Goal: Task Accomplishment & Management: Complete application form

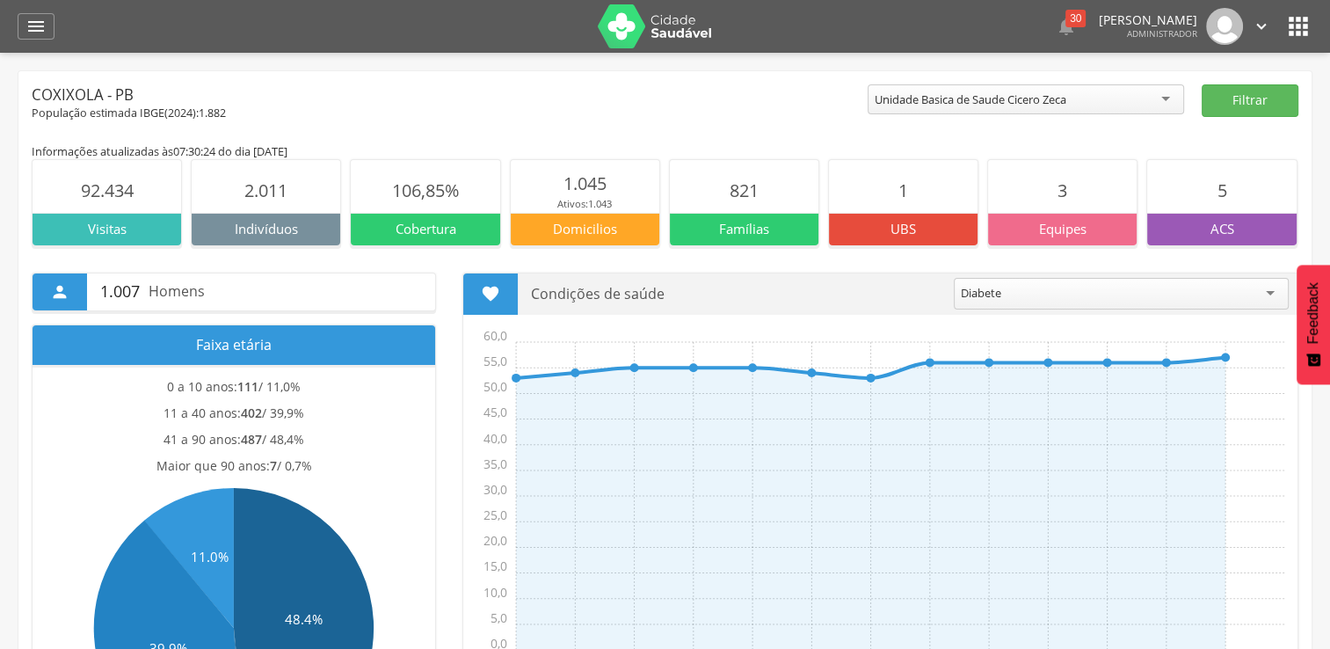
drag, startPoint x: 1295, startPoint y: 26, endPoint x: 1261, endPoint y: 4, distance: 41.2
click at [1296, 26] on icon "" at bounding box center [1298, 26] width 28 height 28
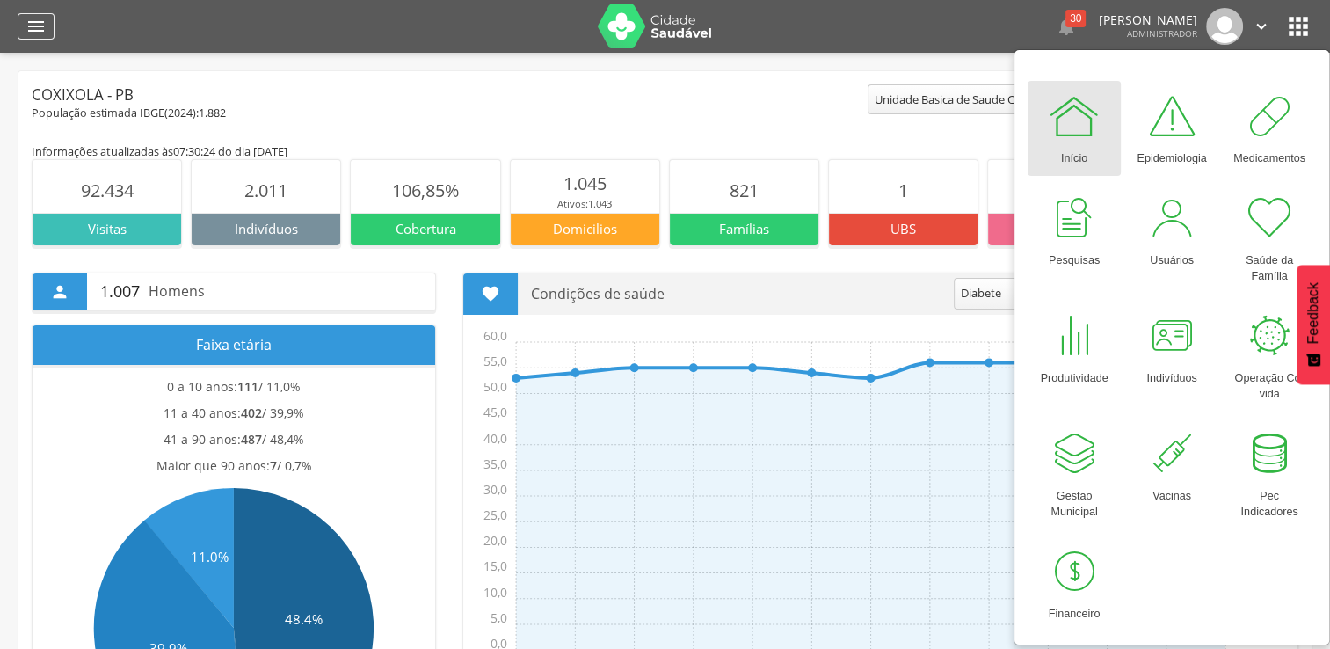
click at [23, 29] on div "" at bounding box center [36, 26] width 37 height 26
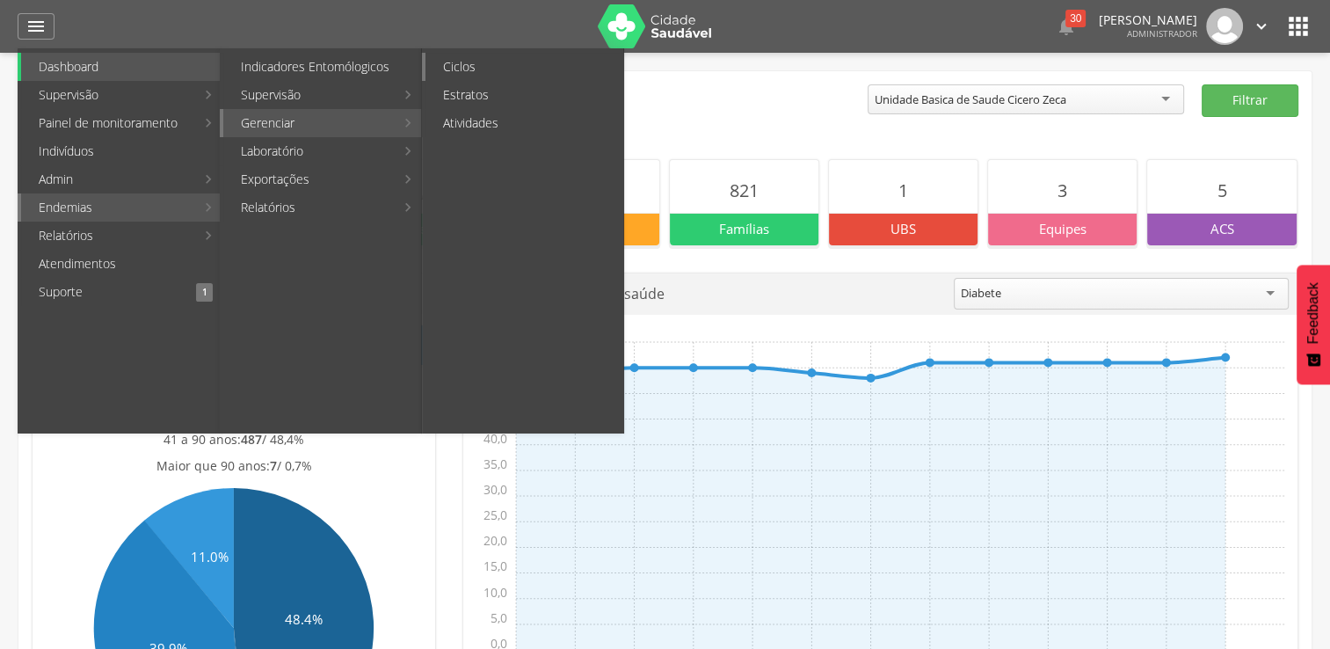
click at [477, 69] on link "Ciclos" at bounding box center [524, 67] width 198 height 28
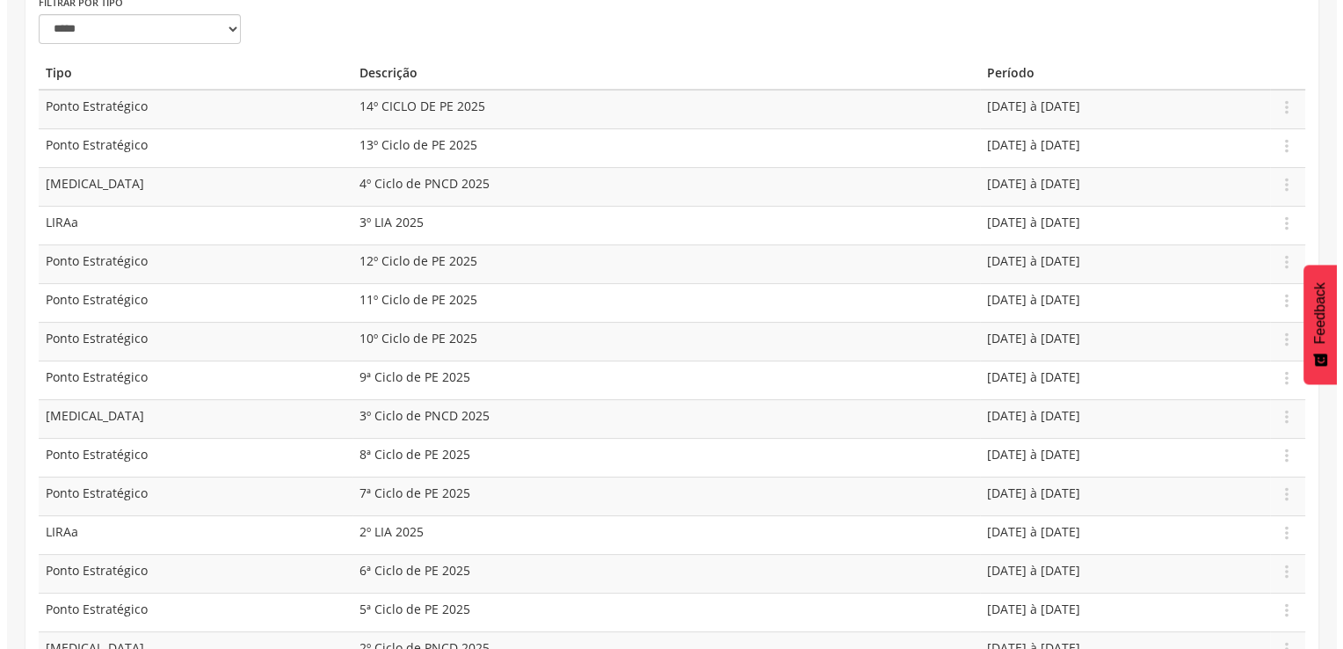
scroll to position [176, 0]
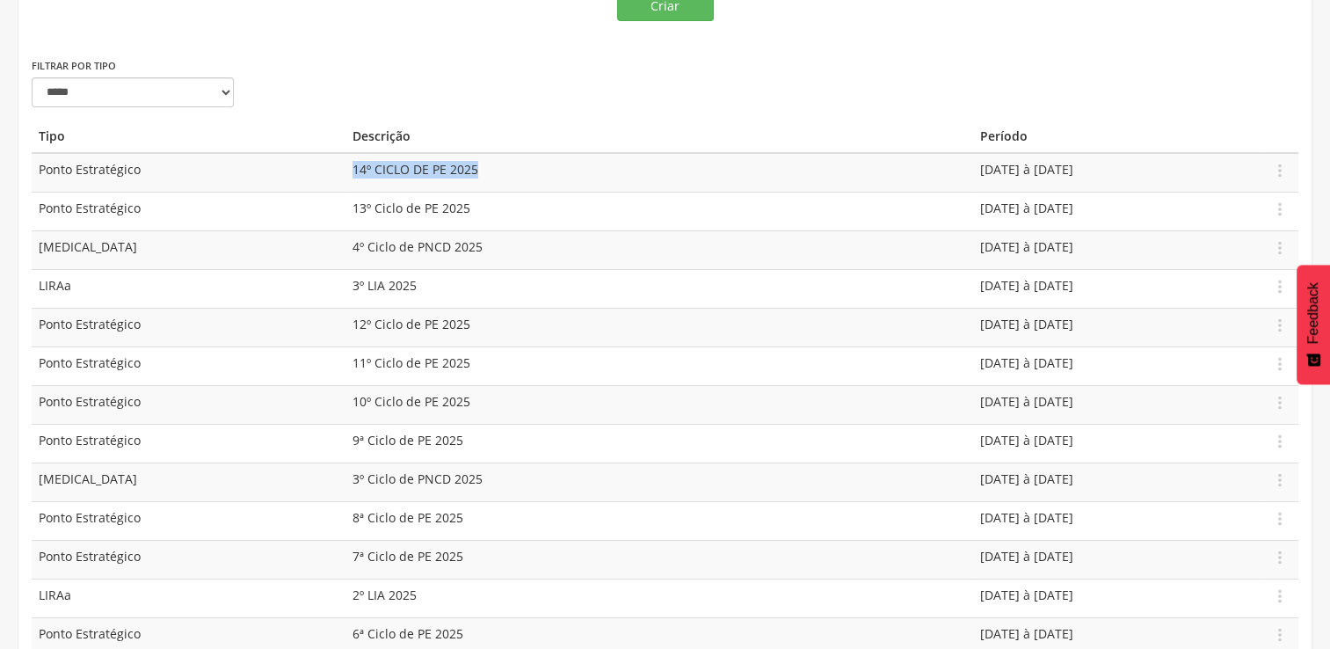
drag, startPoint x: 345, startPoint y: 168, endPoint x: 477, endPoint y: 167, distance: 131.8
click at [477, 167] on td "14º CICLO DE PE 2025" at bounding box center [658, 173] width 627 height 40
copy span "14º CICLO DE PE 2025"
drag, startPoint x: 1221, startPoint y: 43, endPoint x: 716, endPoint y: 68, distance: 505.0
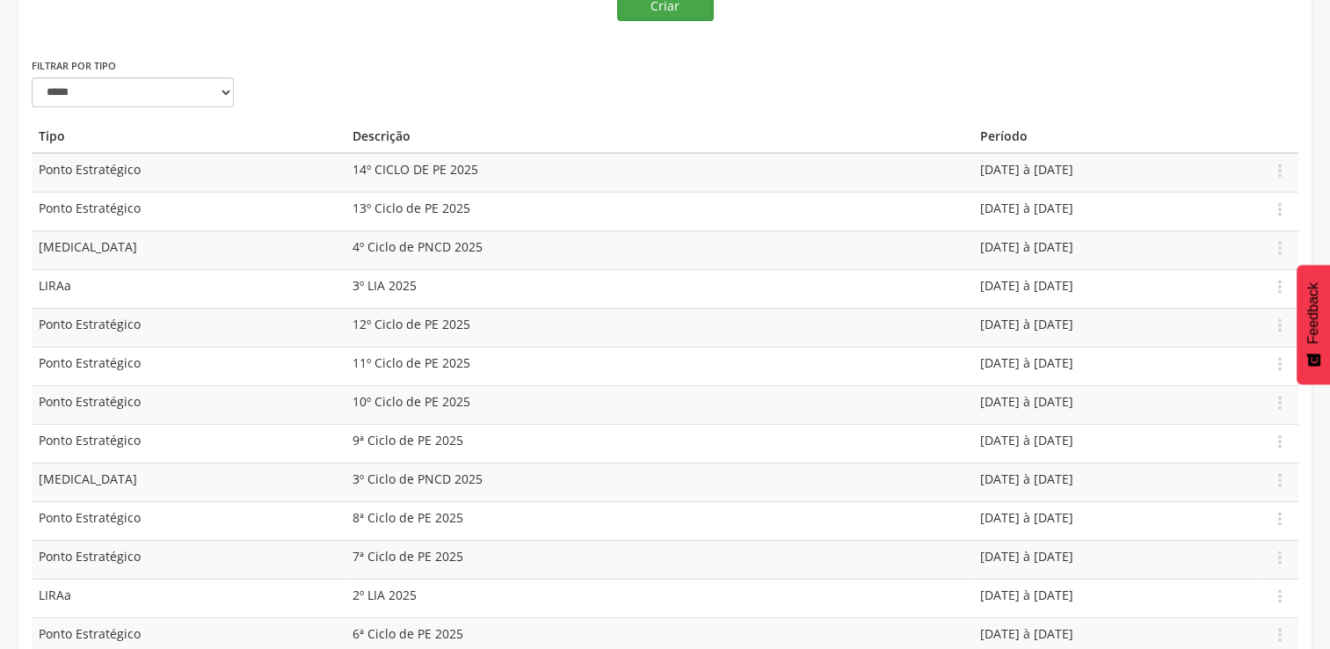
click at [682, 9] on button "Criar" at bounding box center [665, 6] width 97 height 30
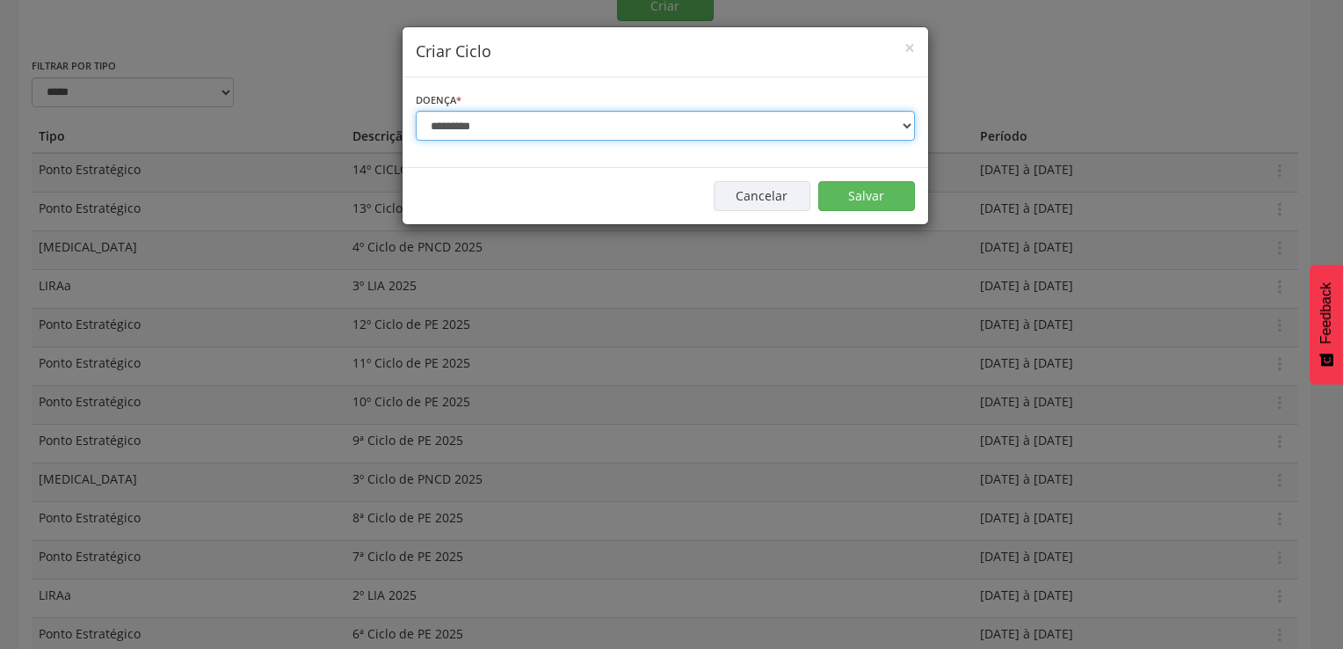
click at [471, 117] on select "**********" at bounding box center [665, 126] width 499 height 30
select select "*"
click at [416, 111] on select "**********" at bounding box center [665, 126] width 499 height 30
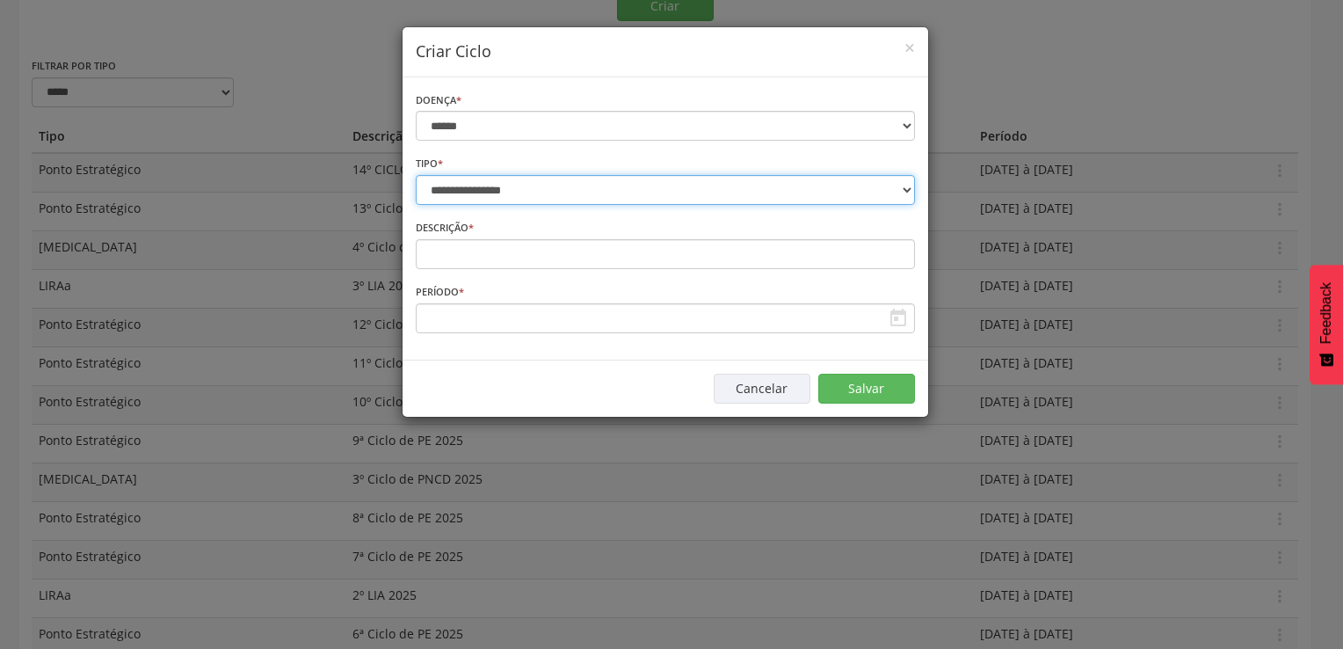
click at [484, 178] on select "**********" at bounding box center [665, 190] width 499 height 30
select select "*"
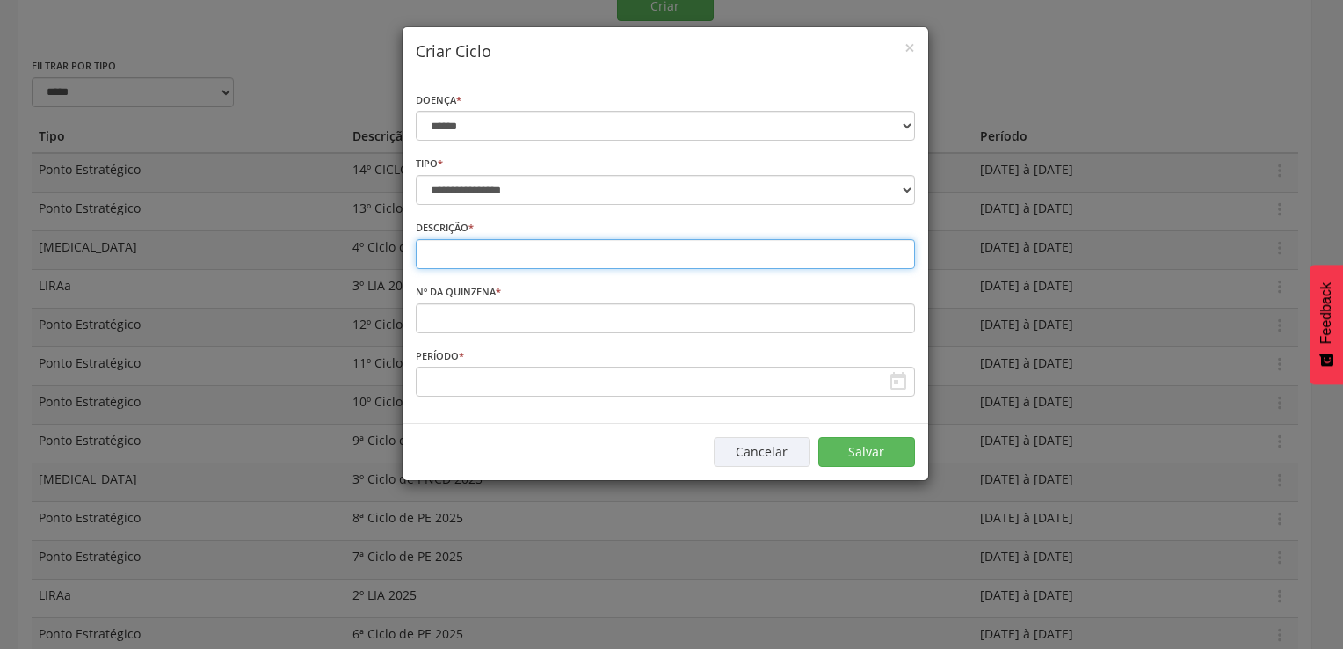
click at [482, 252] on input "text" at bounding box center [665, 254] width 499 height 30
paste input "**********"
click at [439, 253] on input "**********" at bounding box center [665, 254] width 499 height 30
type input "**********"
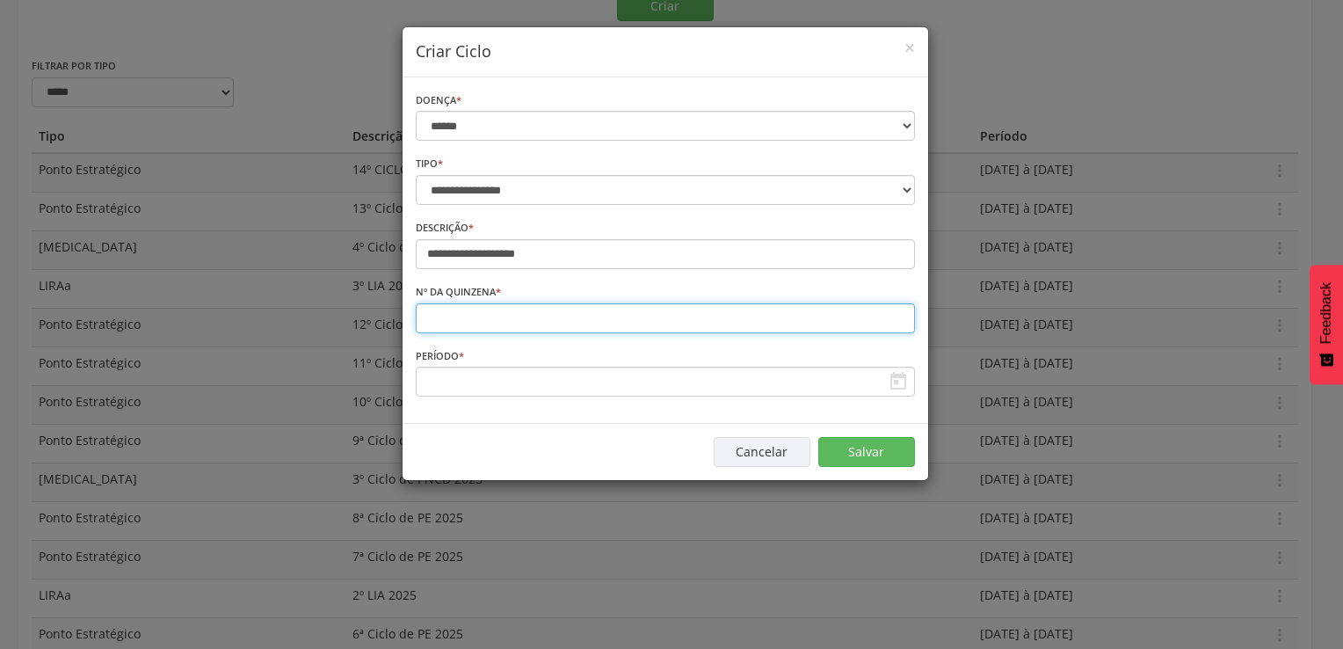
click at [489, 315] on input "number" at bounding box center [665, 318] width 499 height 30
type input "**"
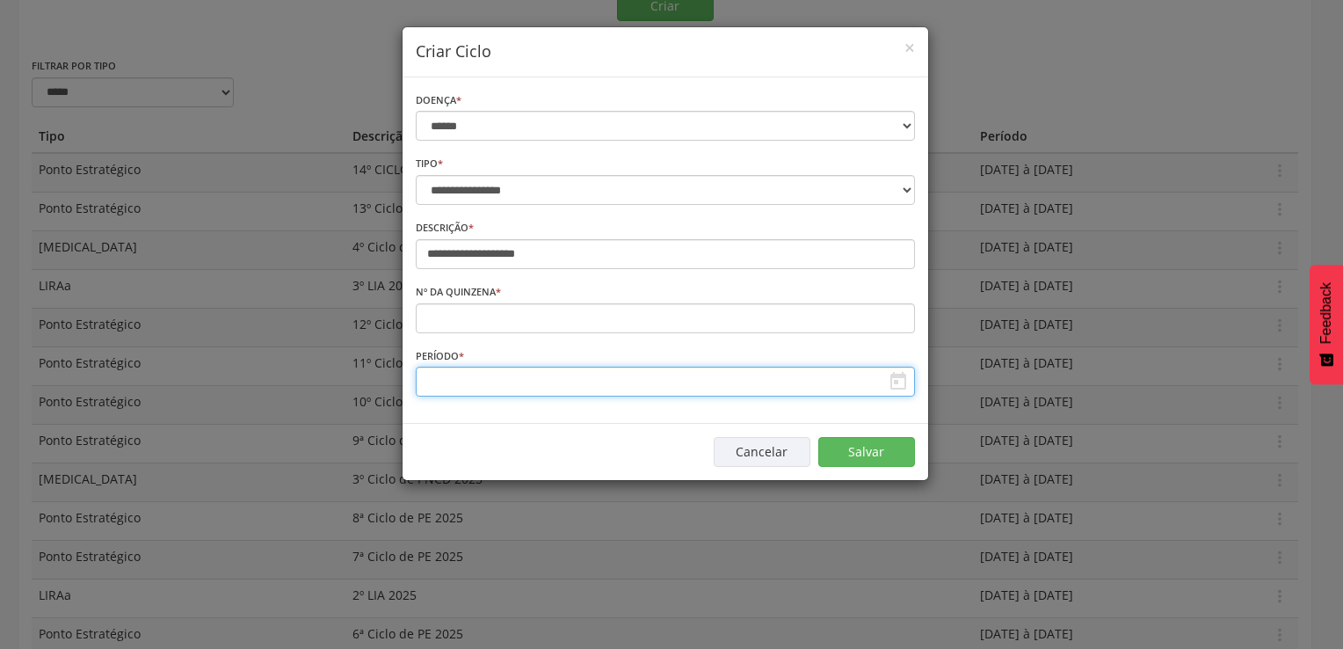
click at [480, 376] on input "text" at bounding box center [665, 381] width 499 height 30
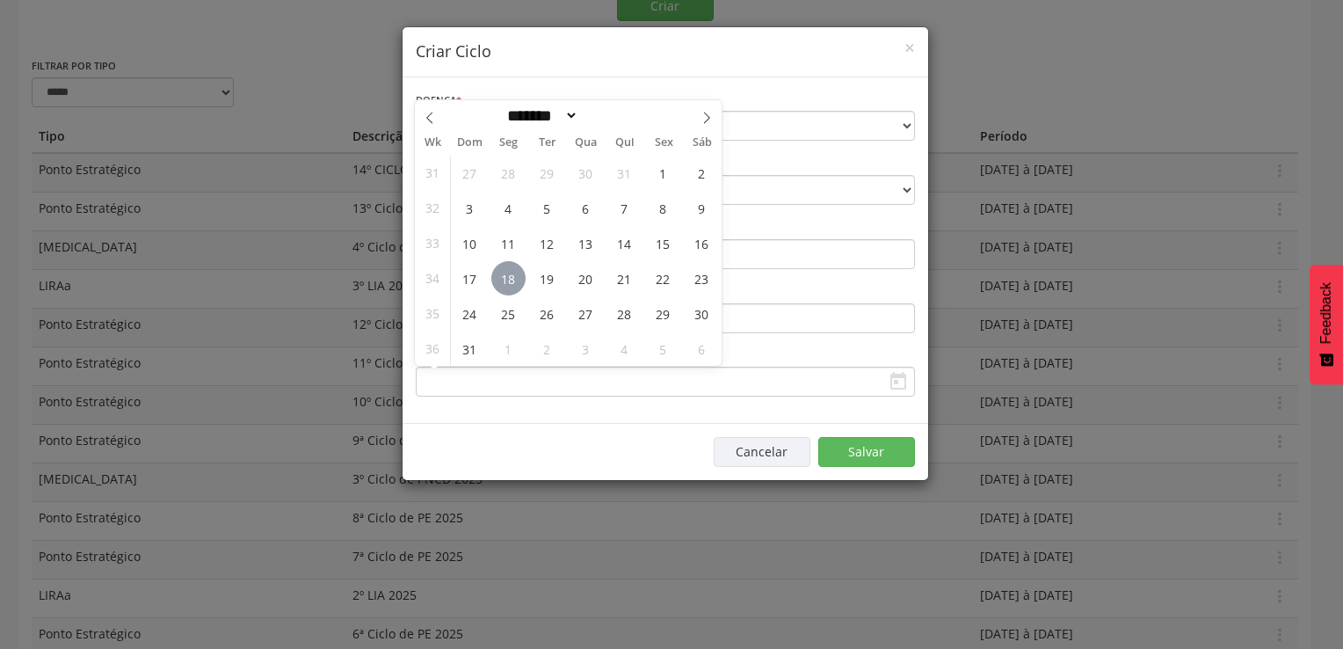
click at [503, 286] on span "18" at bounding box center [508, 278] width 34 height 34
click at [541, 286] on span "19" at bounding box center [547, 278] width 34 height 34
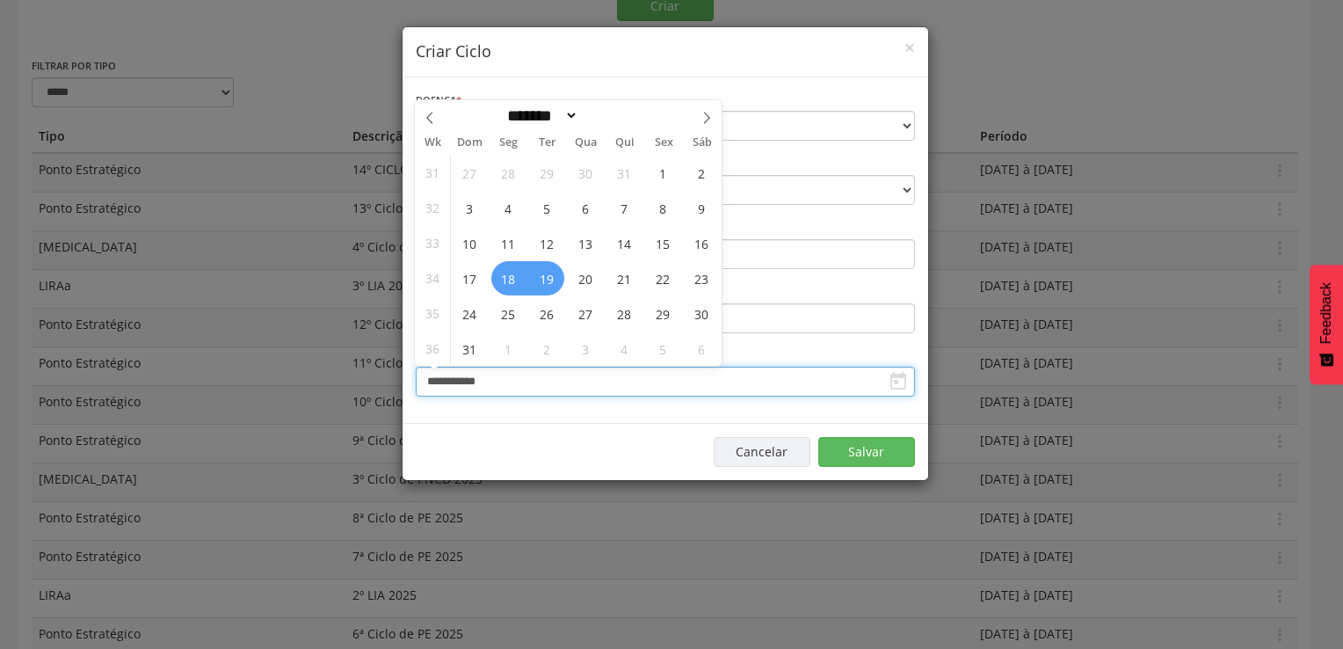
type input "**********"
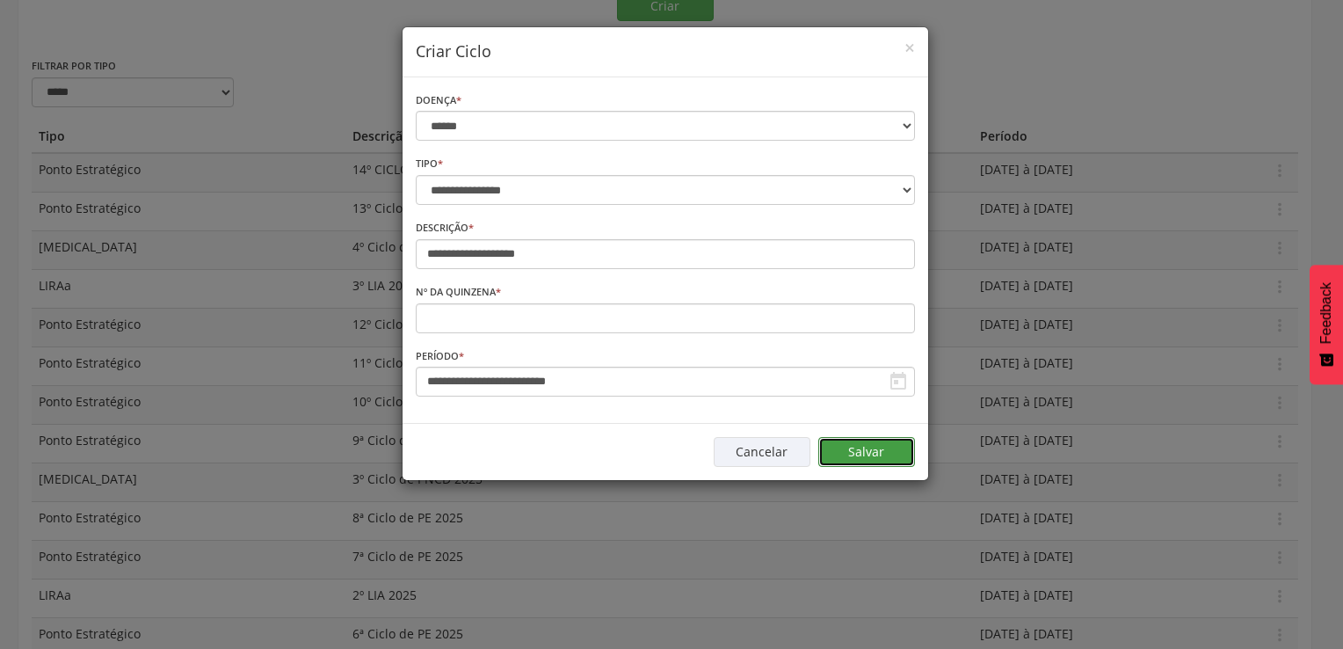
click at [861, 452] on button "Salvar" at bounding box center [866, 452] width 97 height 30
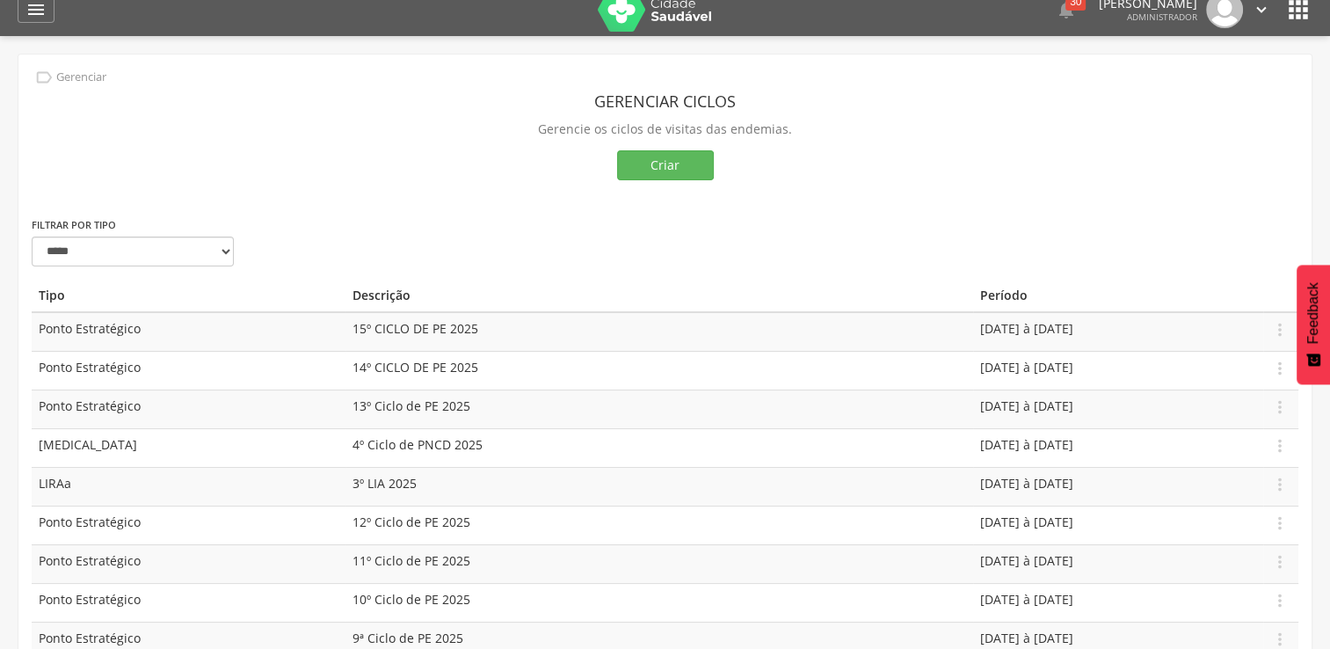
scroll to position [0, 0]
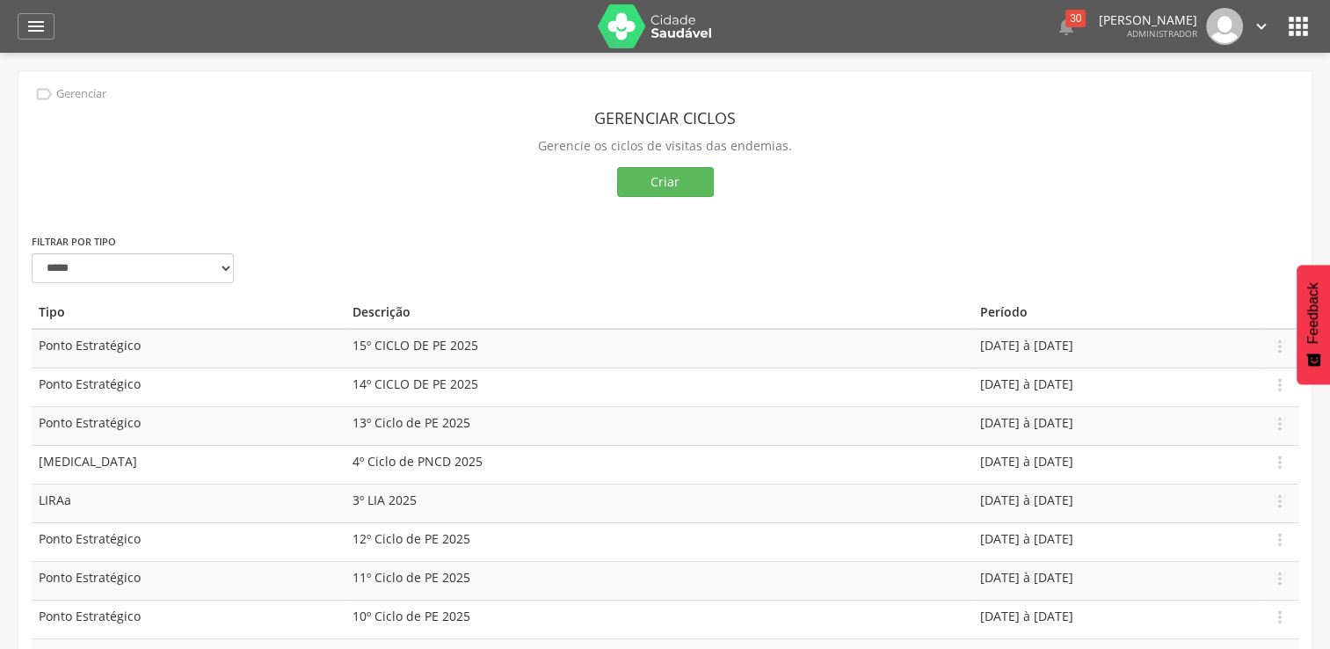
click at [36, 40] on div " Dashboard Supervisão Produtividade Mapa da cidade Mapa de cobertura Ranking A…" at bounding box center [665, 26] width 1294 height 53
drag, startPoint x: 40, startPoint y: 18, endPoint x: 39, endPoint y: 37, distance: 19.4
click at [40, 18] on icon "" at bounding box center [35, 26] width 21 height 21
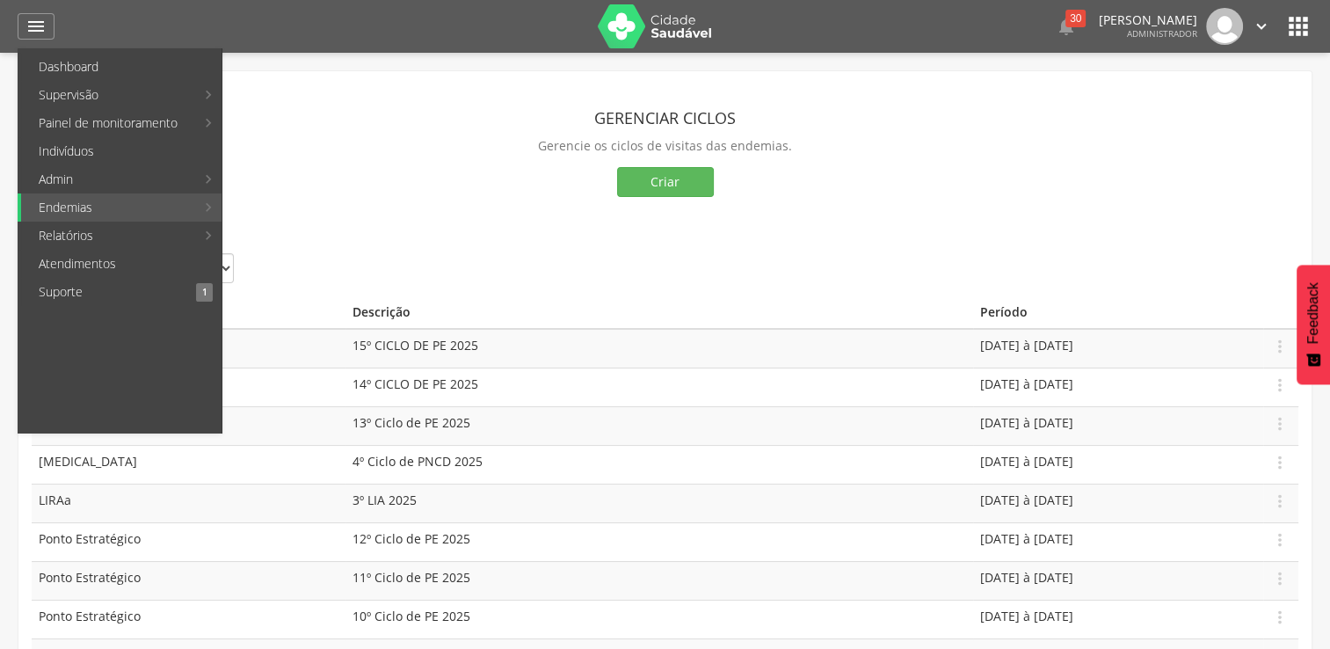
click at [312, 101] on link "Personalizados" at bounding box center [322, 95] width 198 height 28
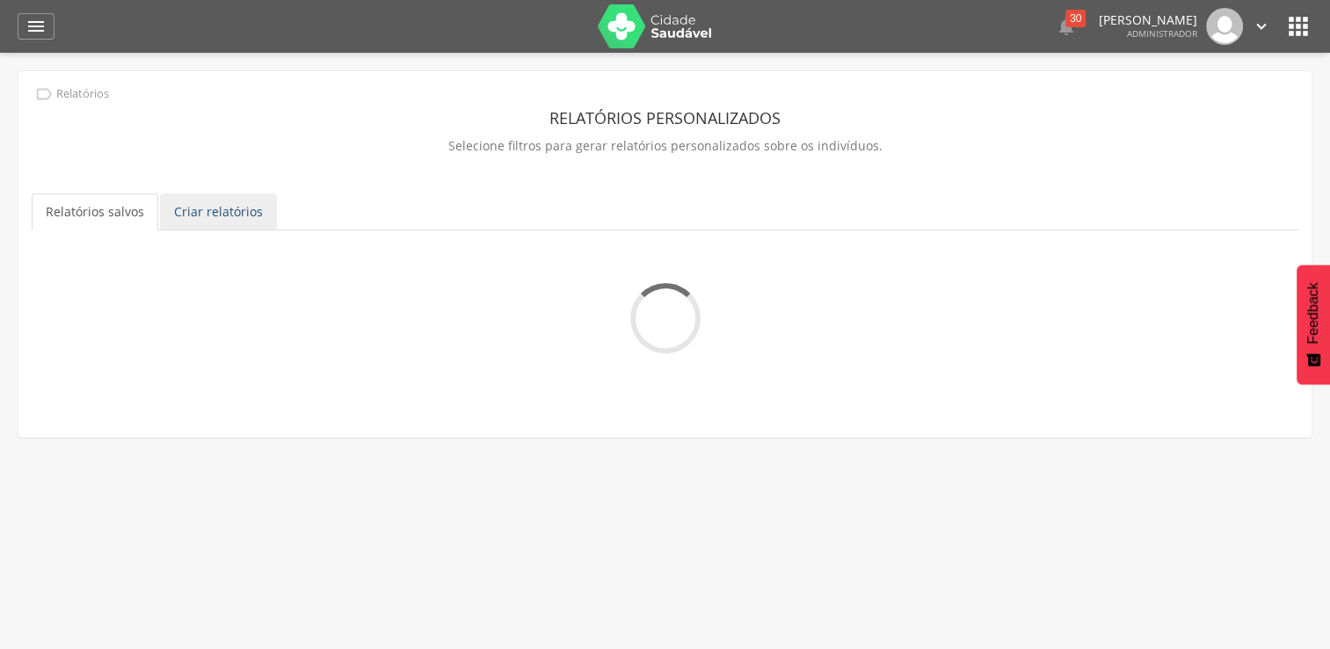
click at [218, 214] on link "Criar relatórios" at bounding box center [218, 211] width 117 height 37
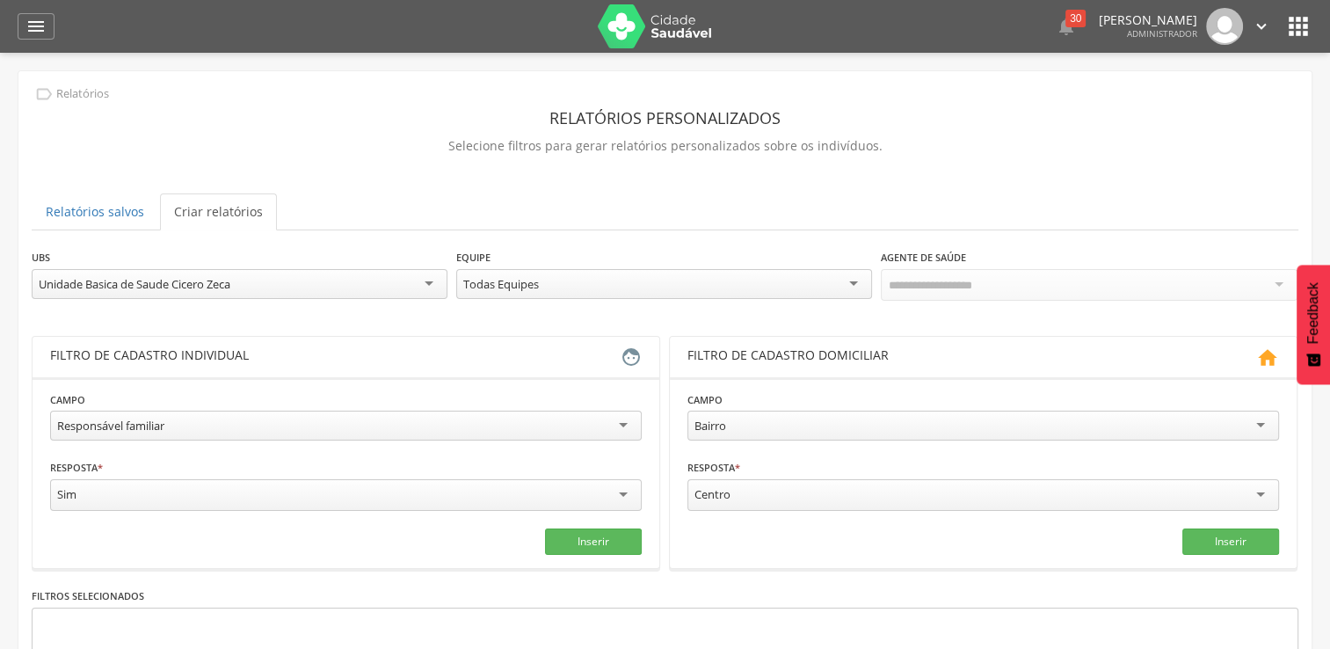
click at [239, 213] on link "Criar relatórios" at bounding box center [218, 211] width 117 height 37
click at [886, 423] on div "Bairro" at bounding box center [982, 425] width 591 height 30
click at [710, 490] on div "Rua" at bounding box center [704, 494] width 20 height 16
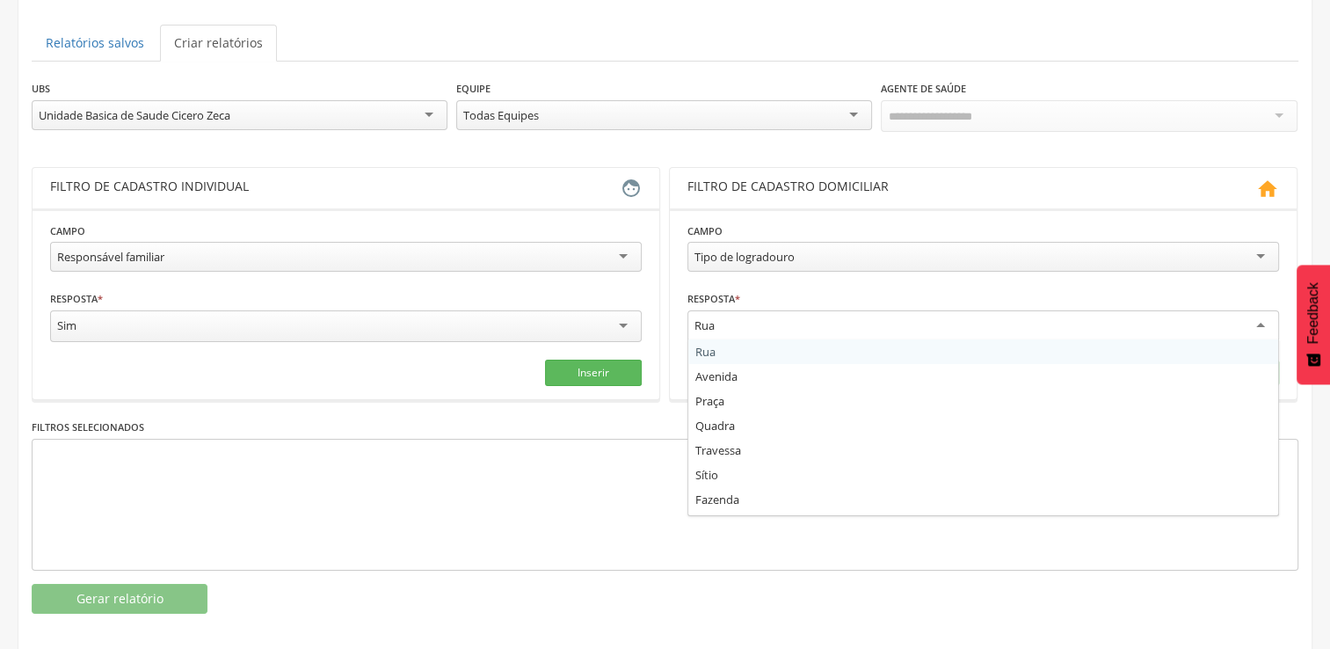
scroll to position [176, 0]
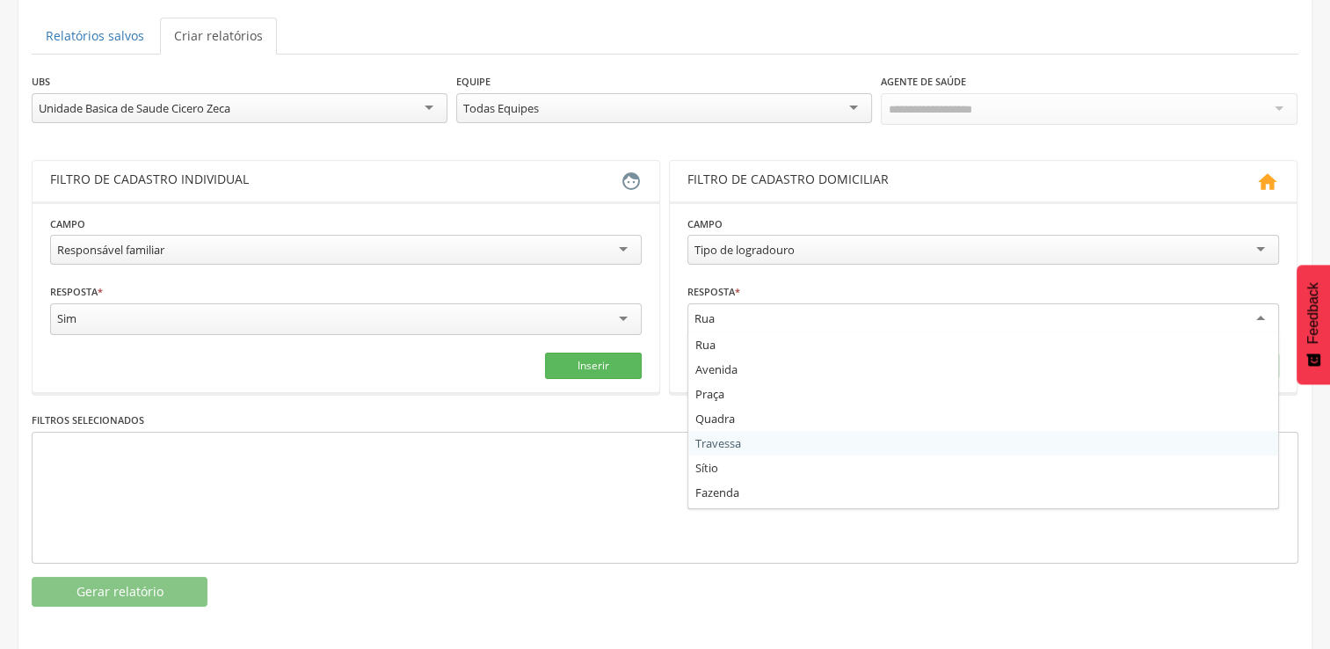
click at [569, 565] on div "**********" at bounding box center [665, 339] width 1266 height 534
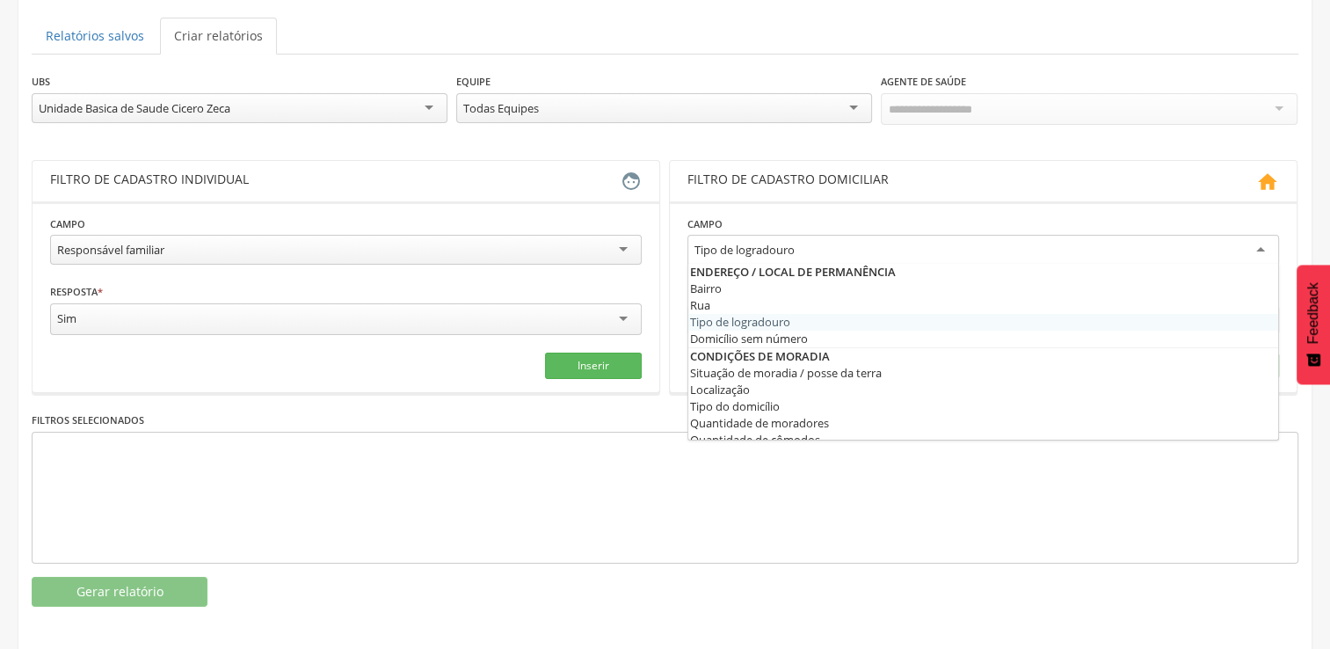
click at [735, 244] on div "Tipo de logradouro" at bounding box center [744, 250] width 100 height 16
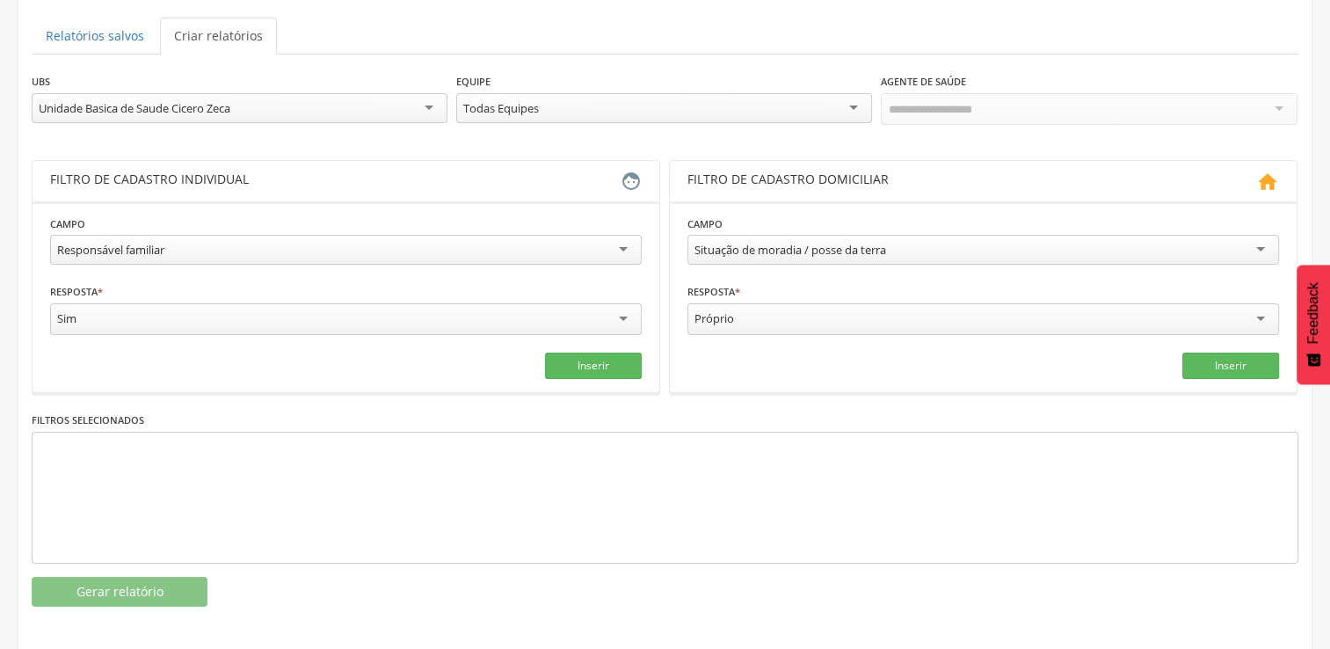
click at [784, 244] on div "Situação de moradia / posse da terra" at bounding box center [790, 250] width 192 height 16
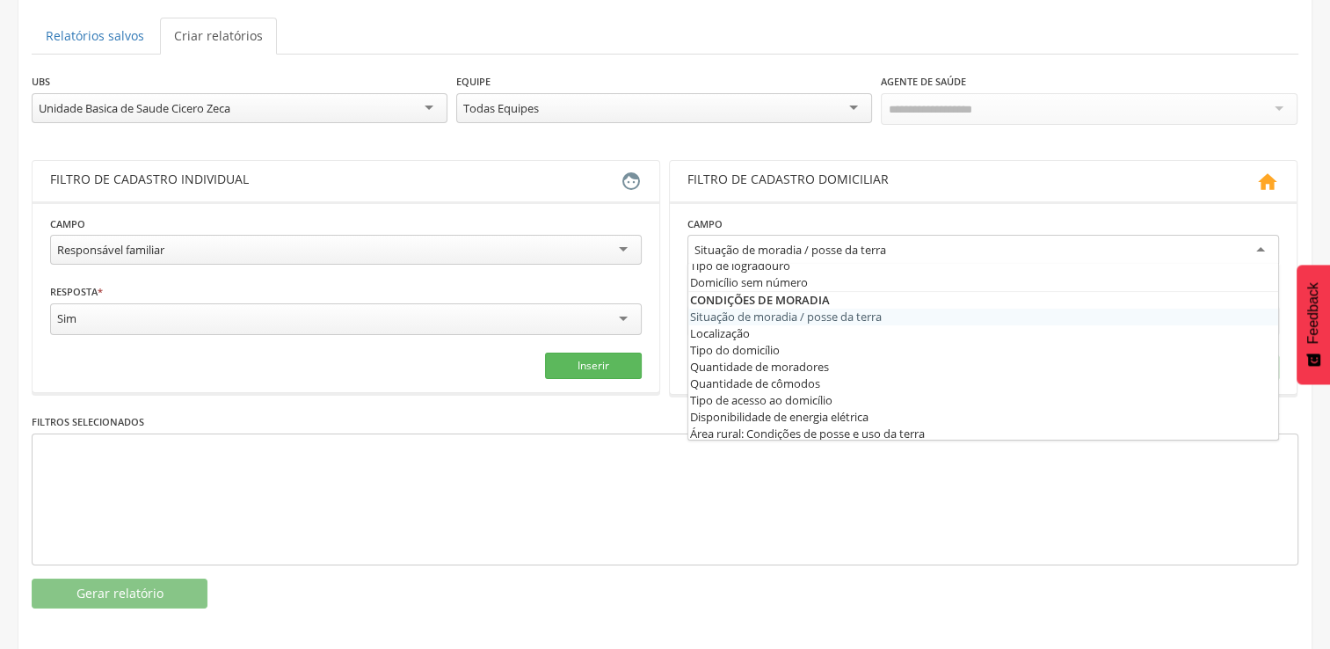
scroll to position [88, 0]
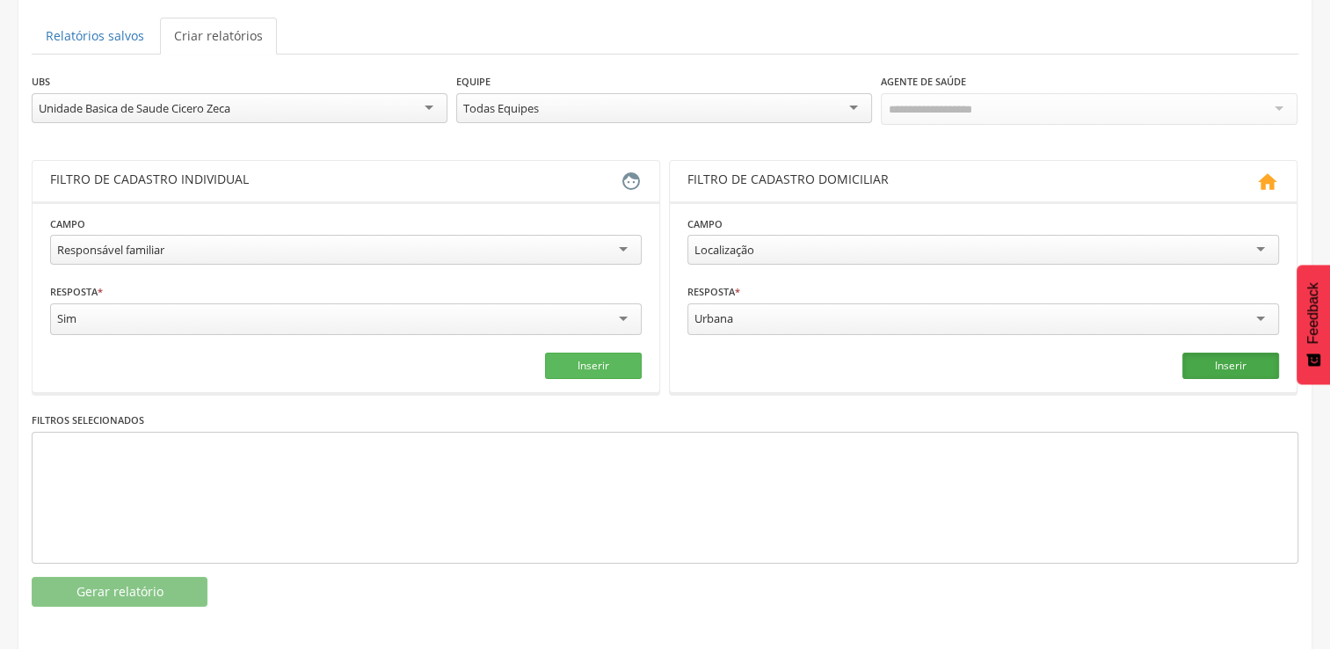
drag, startPoint x: 1215, startPoint y: 364, endPoint x: 1206, endPoint y: 371, distance: 12.0
click at [1216, 365] on button "Inserir" at bounding box center [1230, 365] width 97 height 26
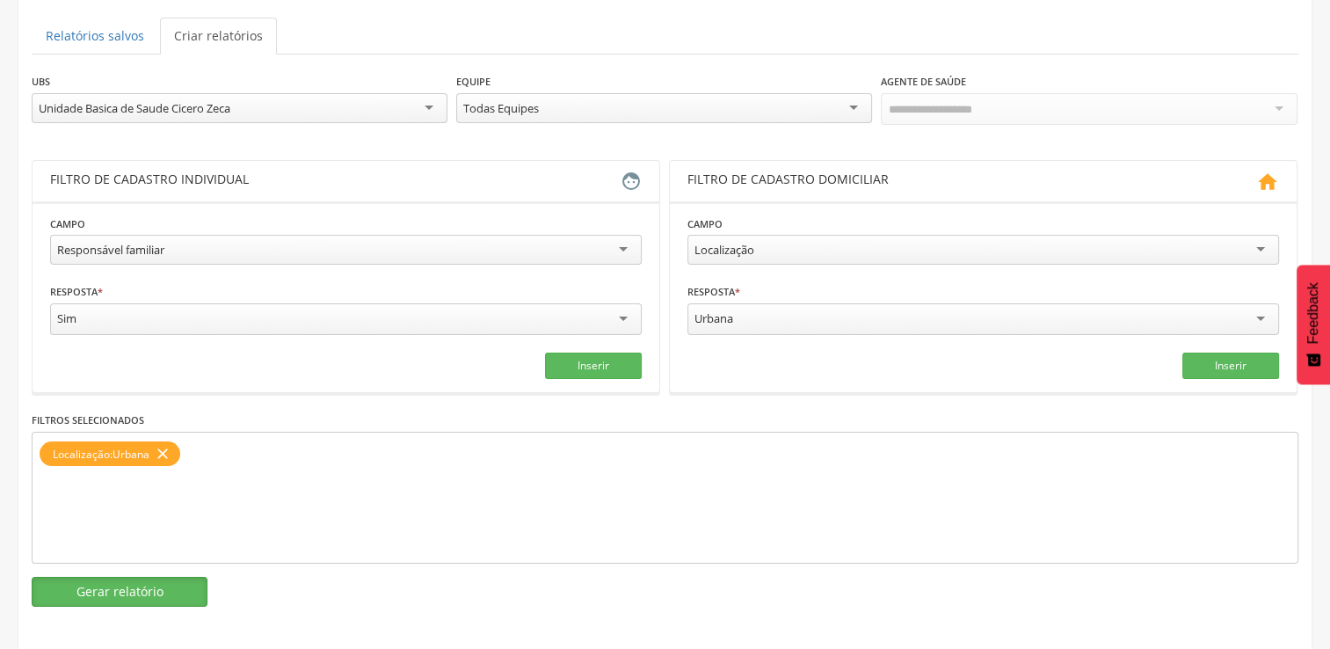
drag, startPoint x: 148, startPoint y: 583, endPoint x: 140, endPoint y: 554, distance: 30.9
click at [148, 583] on button "Gerar relatório" at bounding box center [120, 591] width 176 height 30
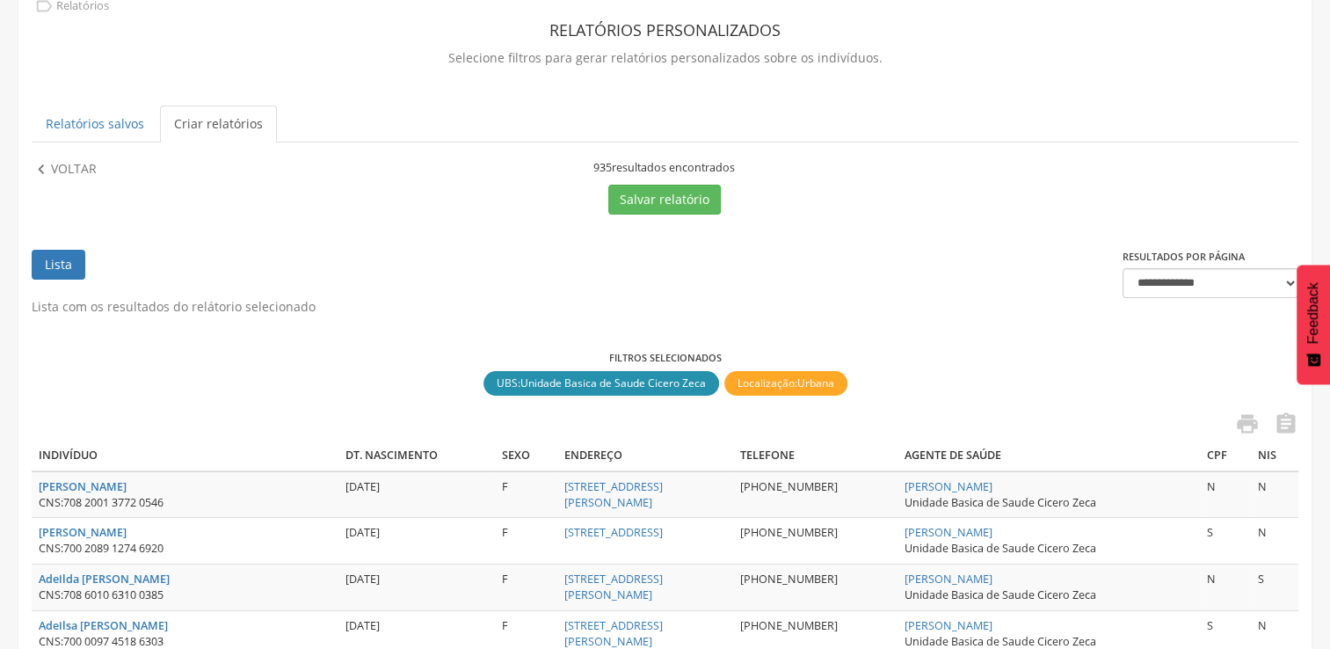
click at [36, 174] on icon "" at bounding box center [41, 169] width 19 height 19
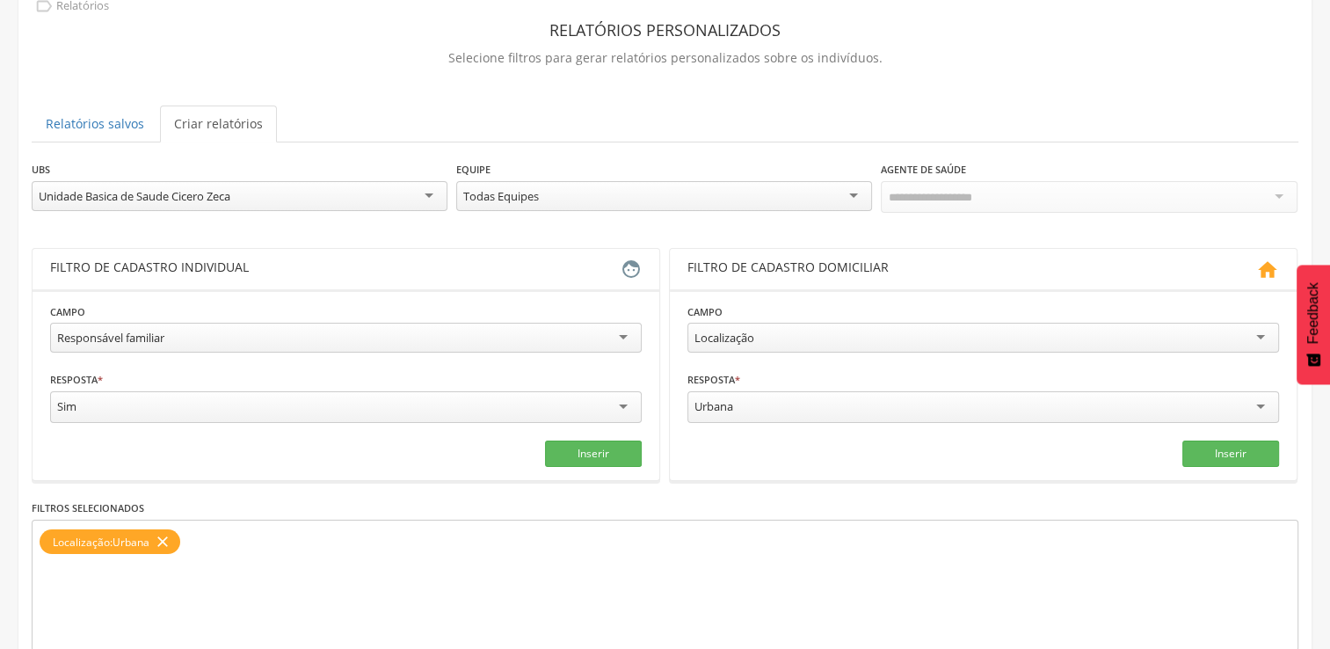
click at [747, 408] on div "Urbana" at bounding box center [982, 407] width 591 height 32
drag, startPoint x: 168, startPoint y: 540, endPoint x: 1031, endPoint y: 380, distance: 877.6
click at [170, 540] on icon "close" at bounding box center [163, 541] width 18 height 25
click at [1220, 441] on button "Inserir" at bounding box center [1230, 451] width 97 height 26
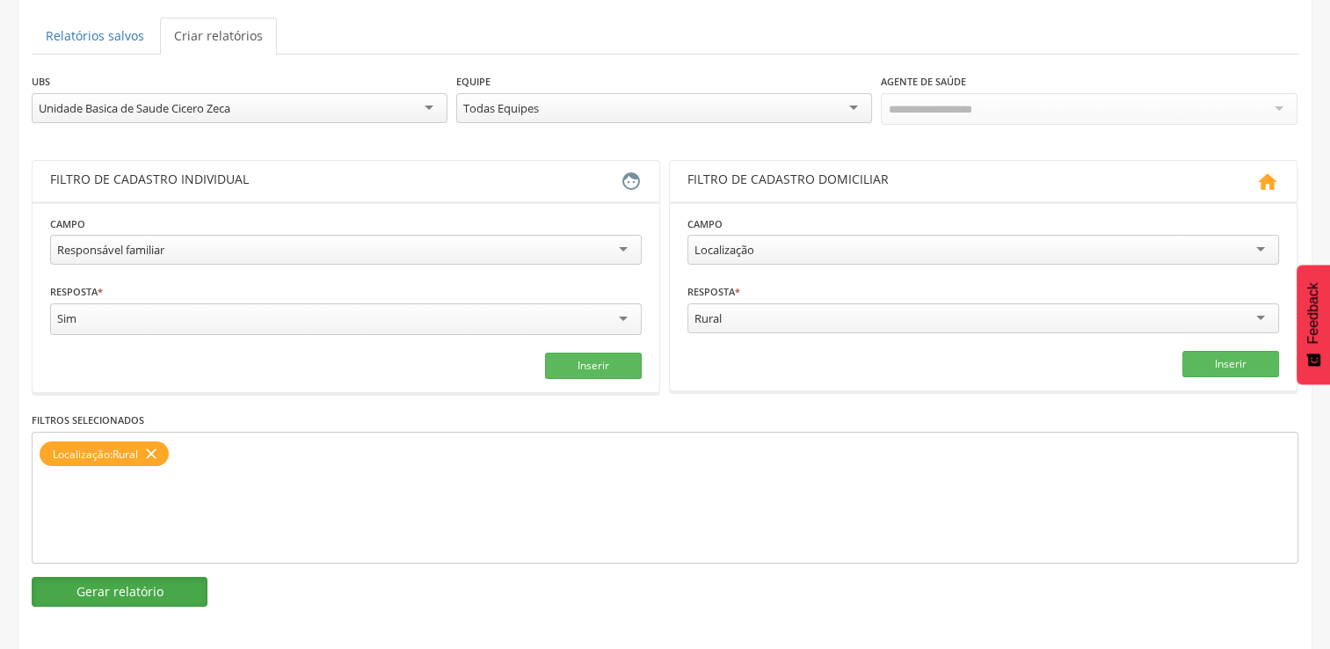
click at [135, 577] on button "Gerar relatório" at bounding box center [120, 591] width 176 height 30
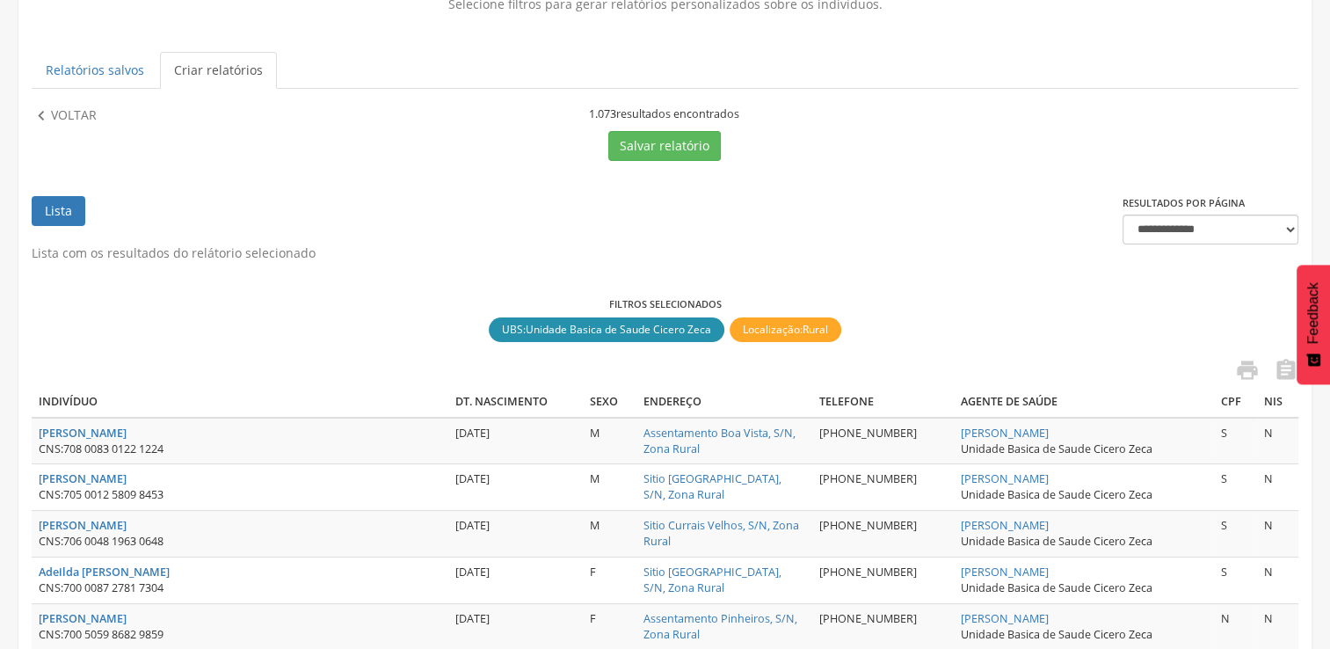
scroll to position [0, 0]
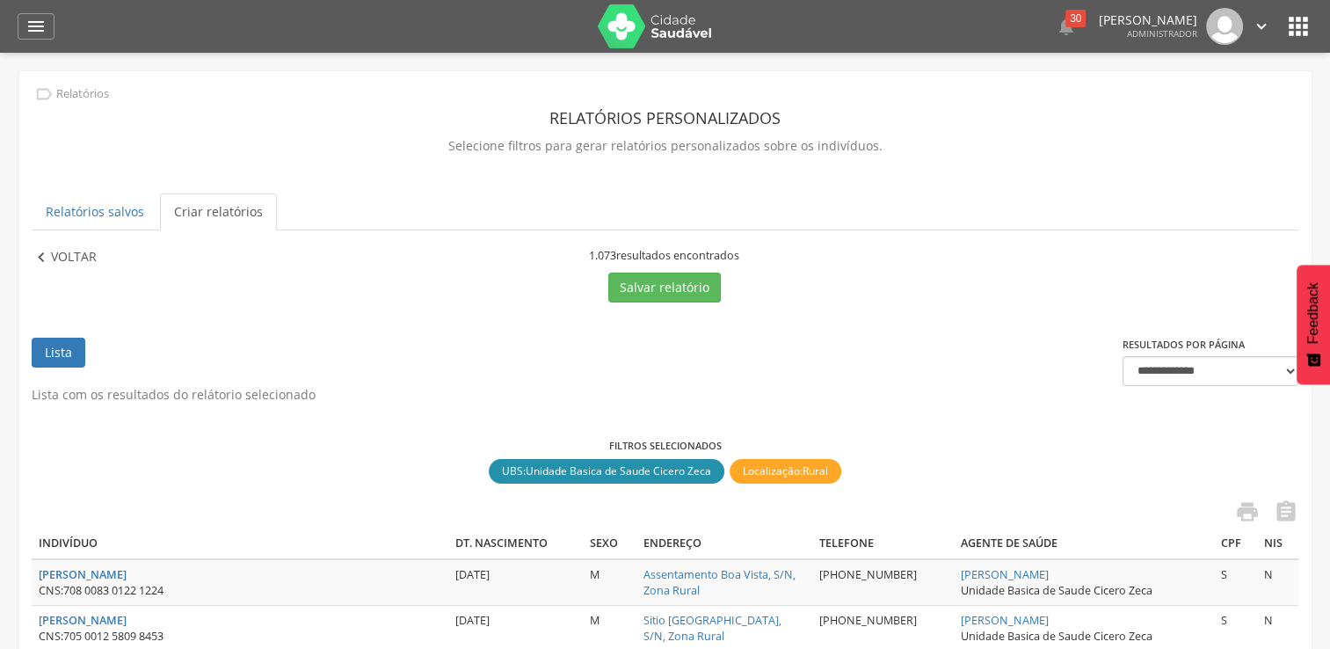
click at [76, 258] on p "Voltar" at bounding box center [74, 257] width 46 height 19
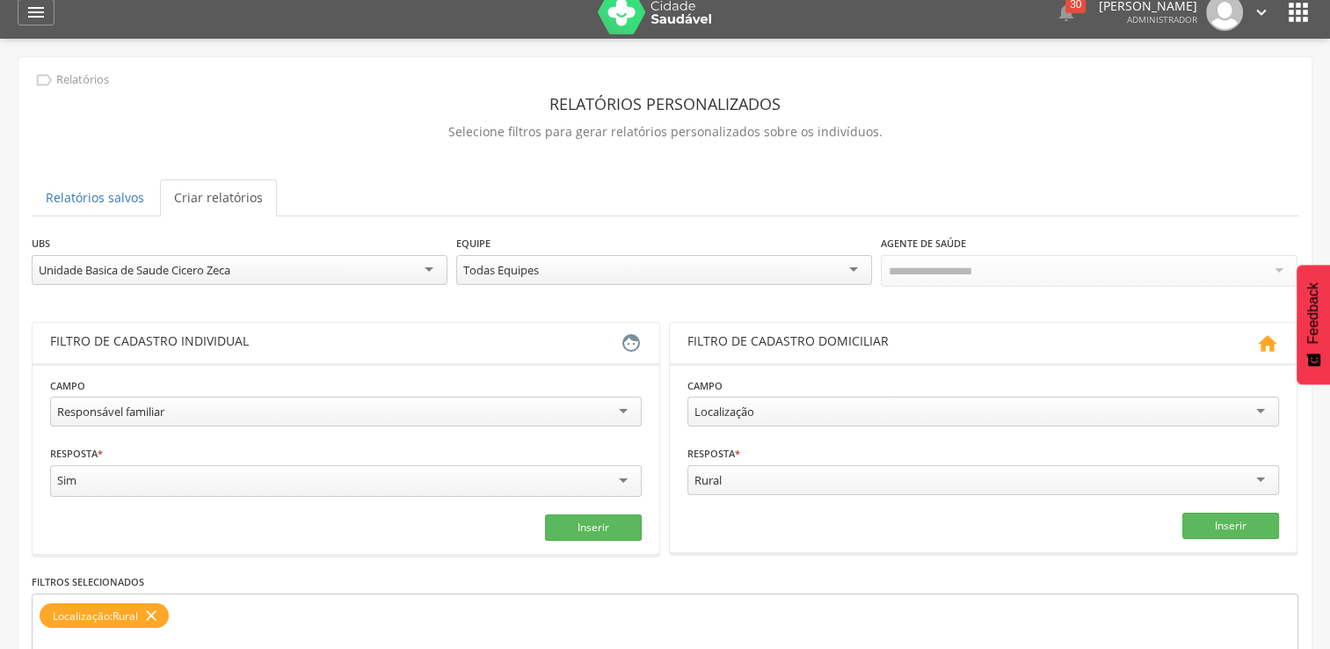
scroll to position [176, 0]
